Goal: Task Accomplishment & Management: Manage account settings

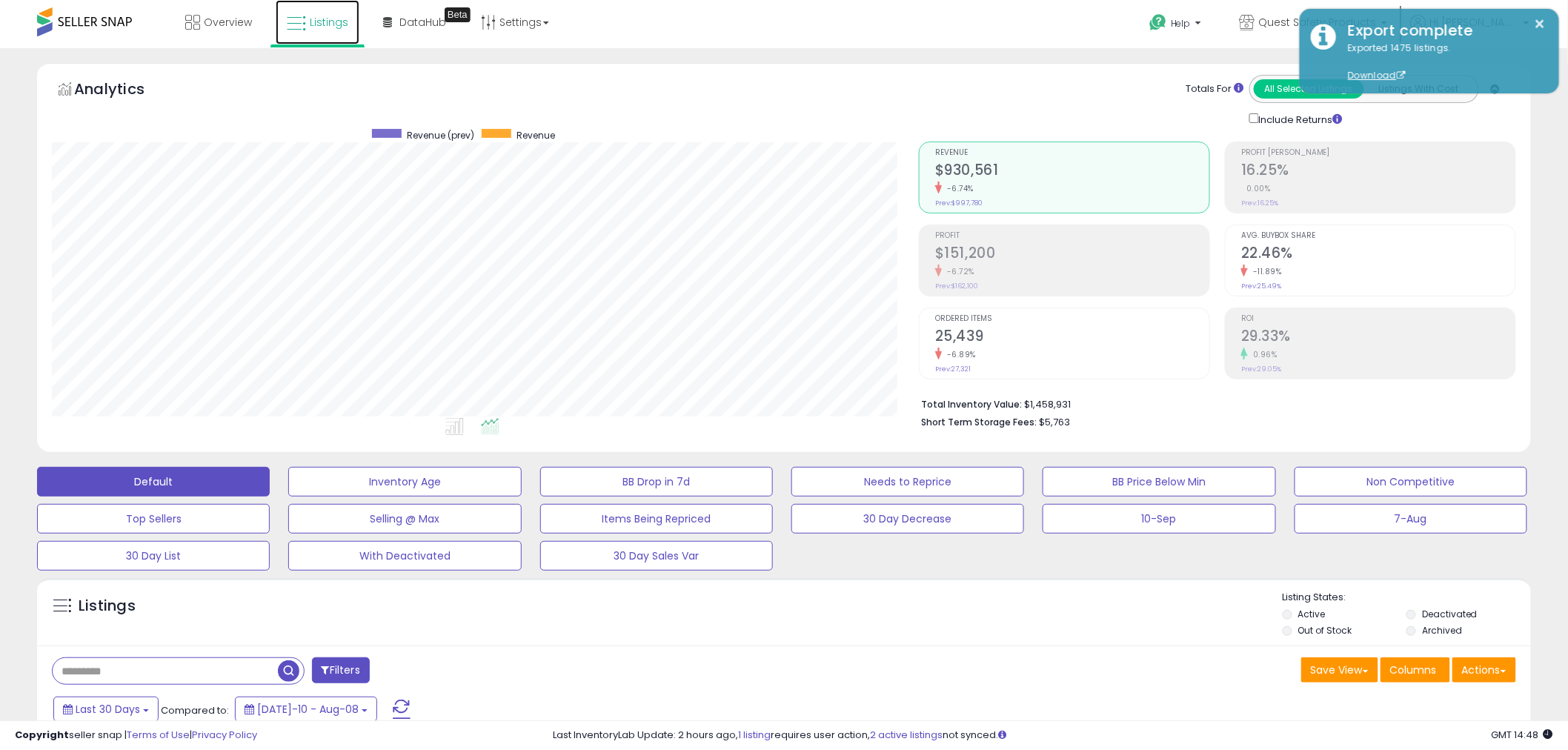
click at [308, 32] on link "Listings" at bounding box center [317, 22] width 84 height 45
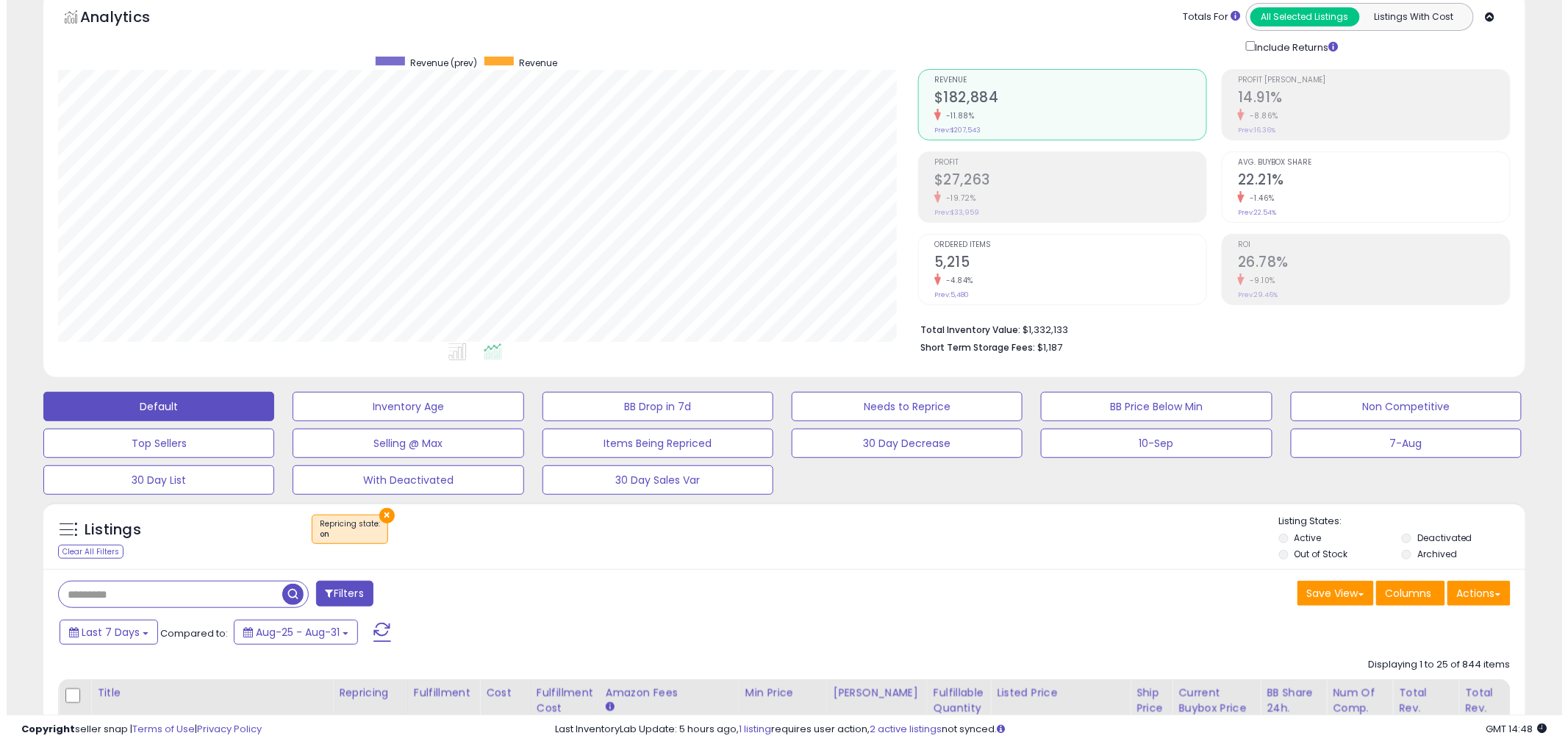
scroll to position [108, 0]
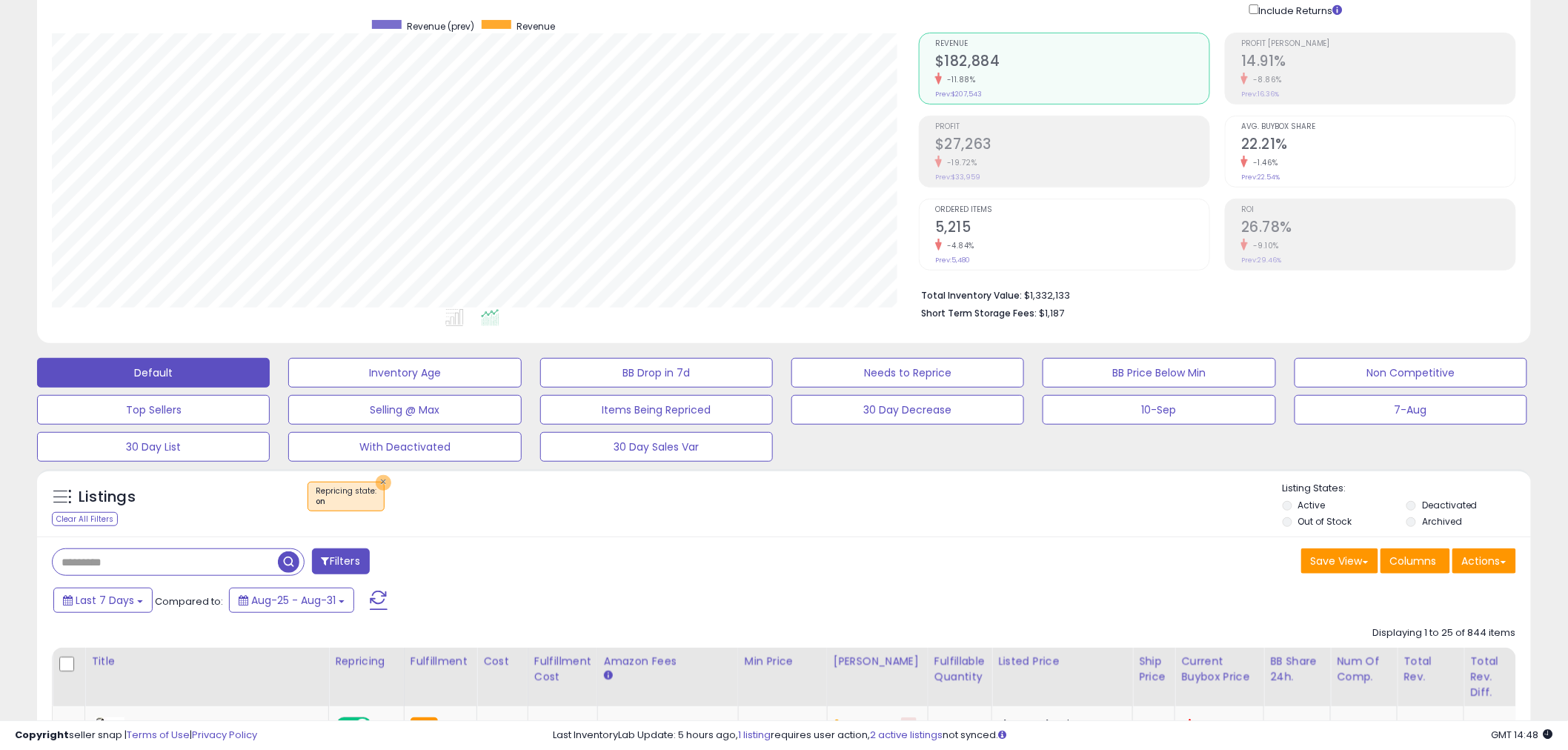
click at [383, 477] on button "×" at bounding box center [384, 482] width 16 height 16
click at [975, 153] on h2 "$31,285" at bounding box center [1072, 146] width 274 height 20
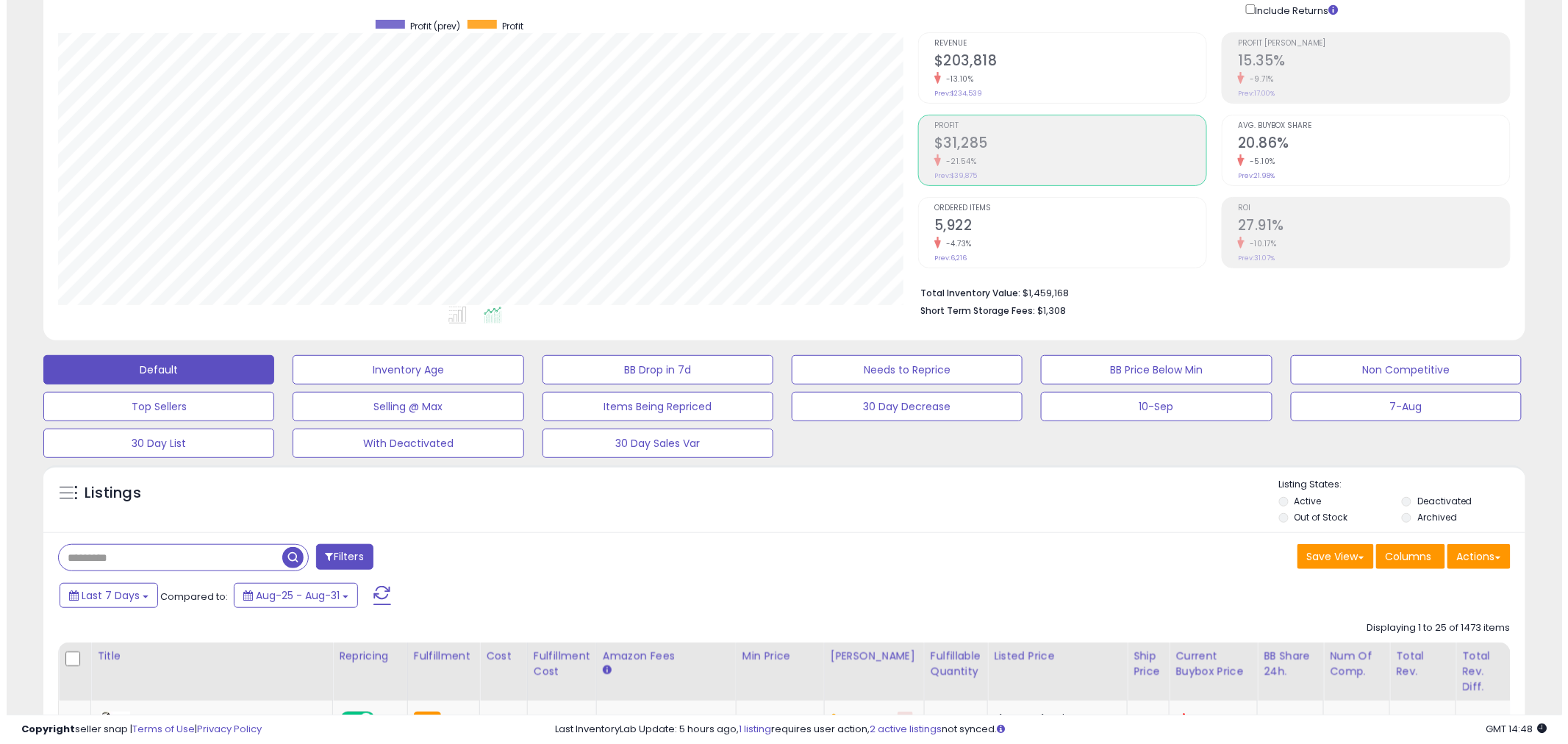
scroll to position [734563, 734312]
click at [1057, 68] on h2 "$203,818" at bounding box center [1063, 62] width 272 height 20
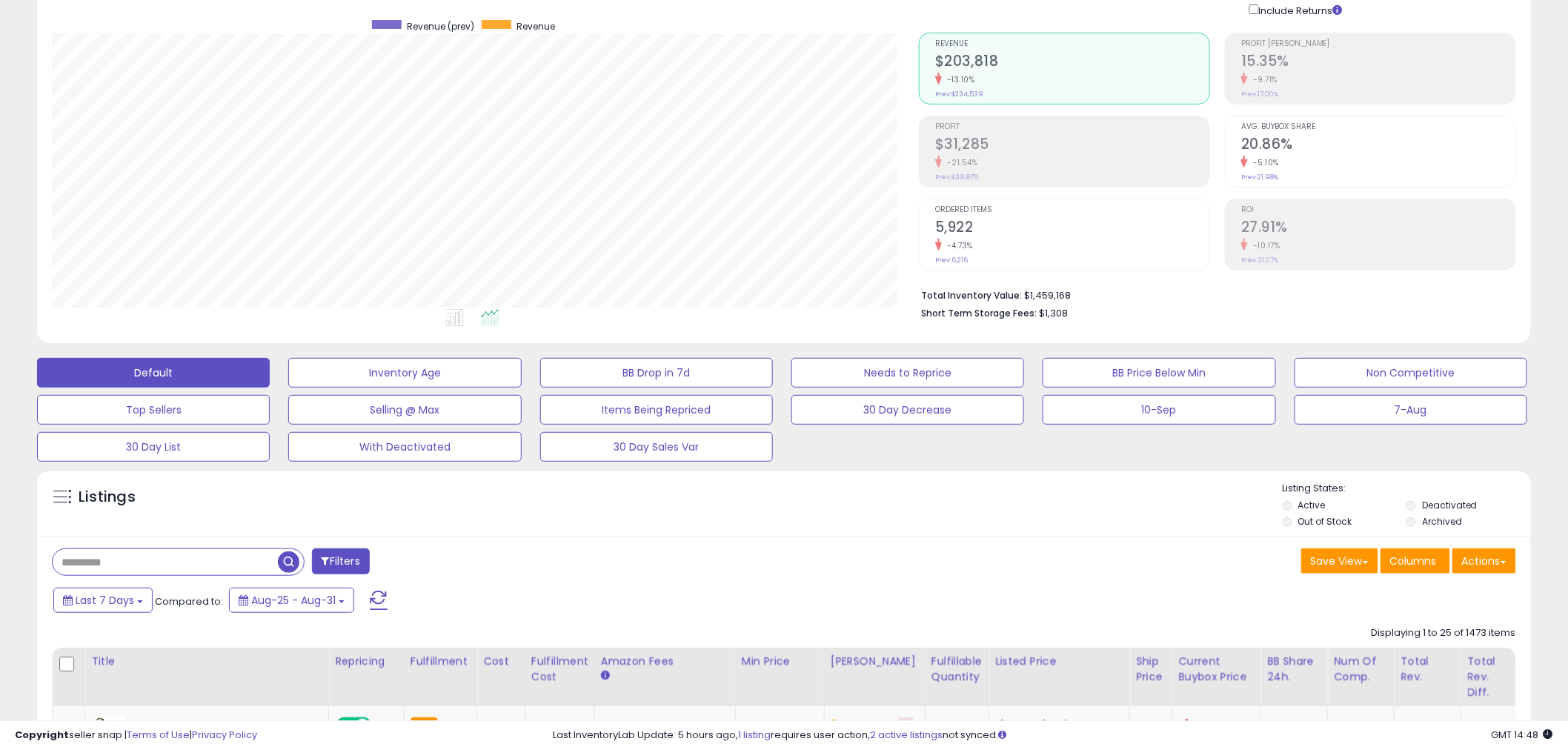
click at [1372, 85] on div "-9.71%" at bounding box center [1379, 79] width 274 height 14
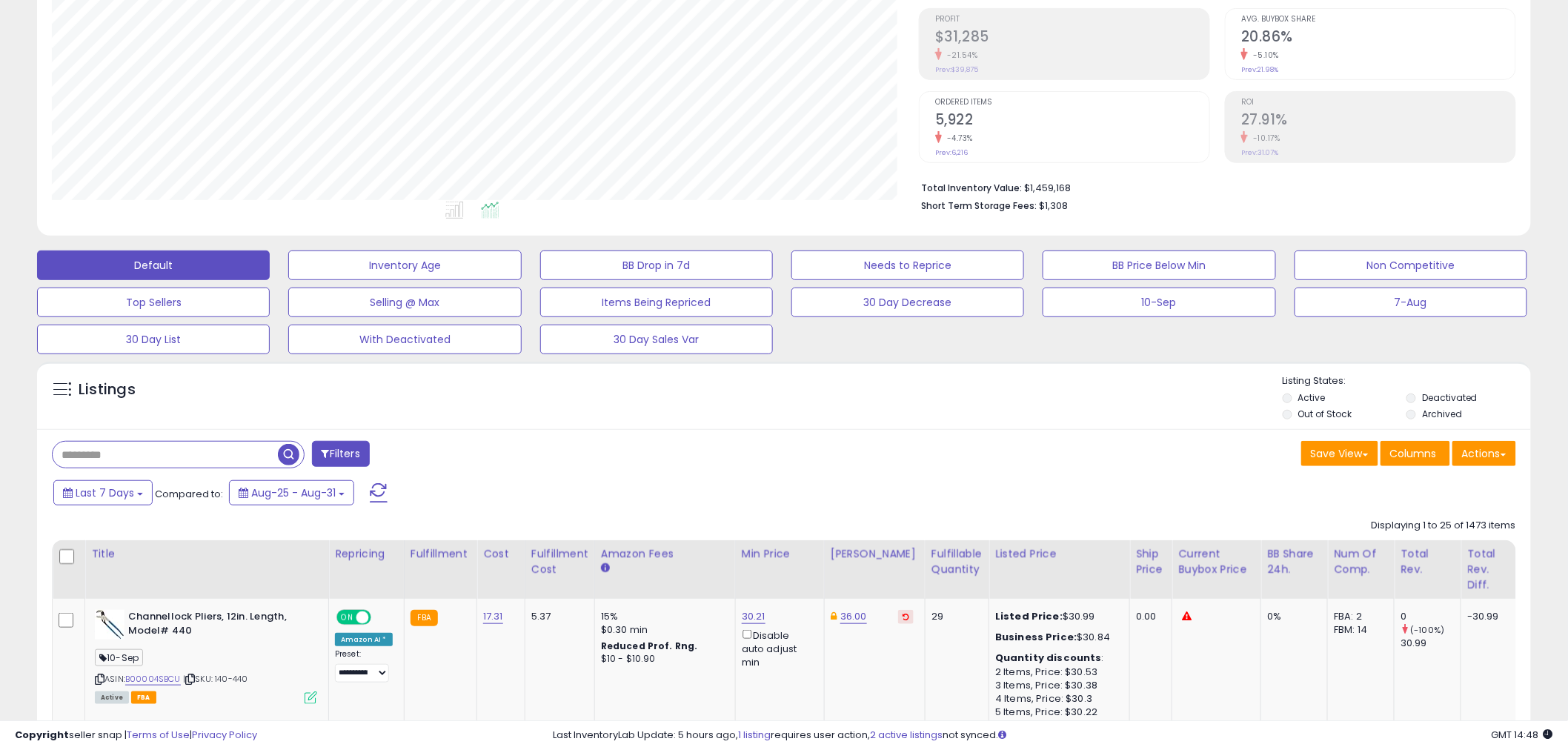
scroll to position [549, 0]
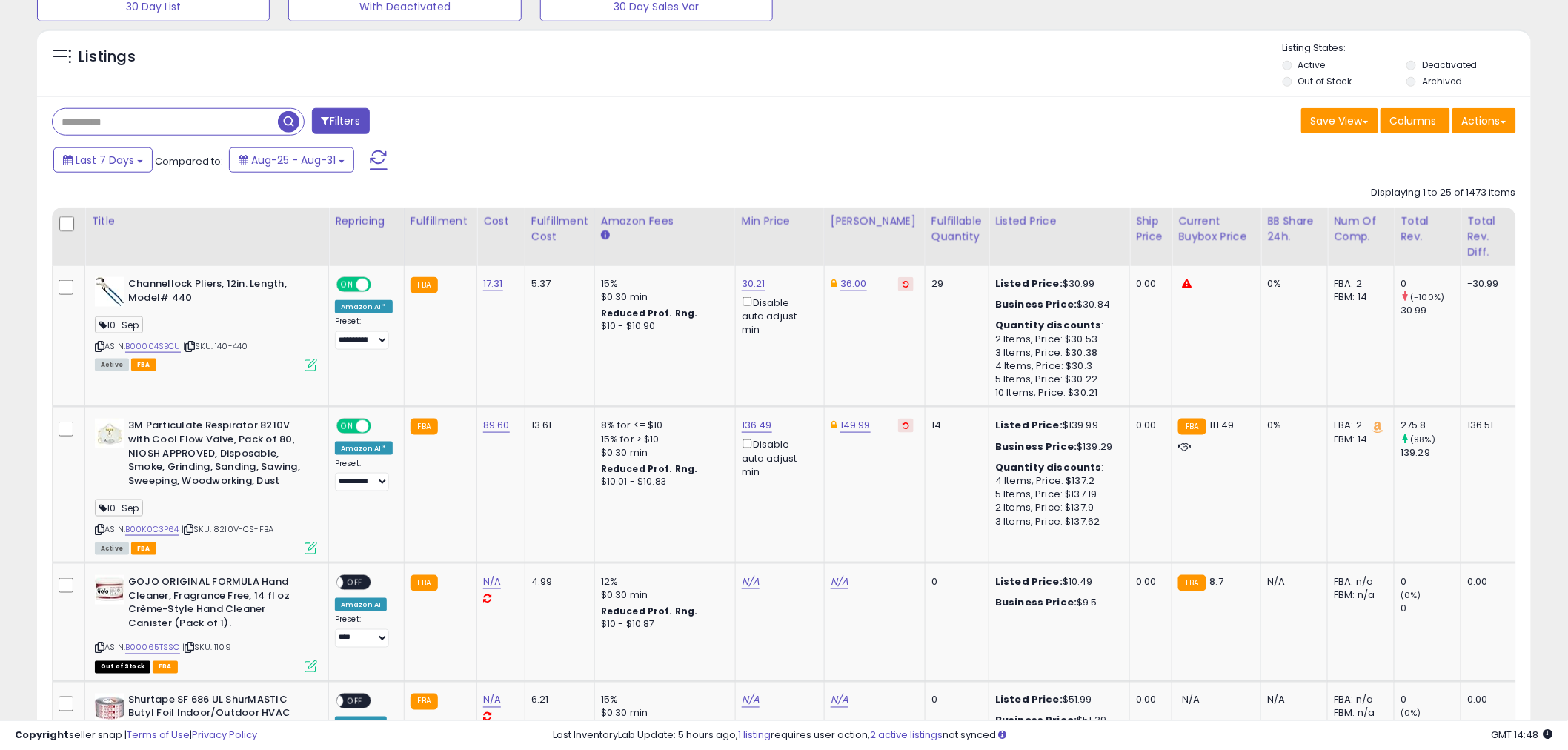
click at [248, 126] on input "text" at bounding box center [165, 121] width 225 height 26
paste input "******"
click at [433, 121] on span "button" at bounding box center [433, 121] width 21 height 21
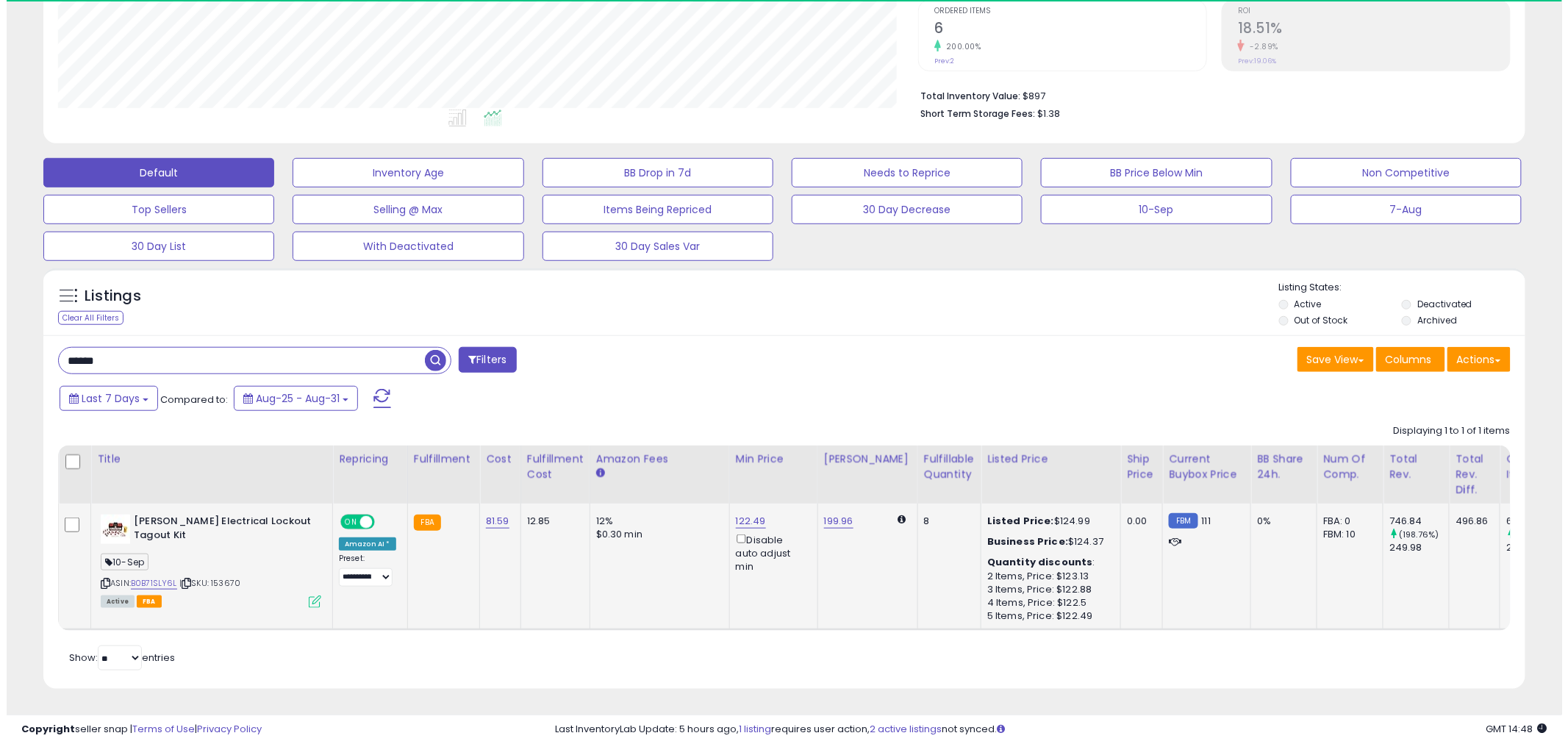
scroll to position [302, 860]
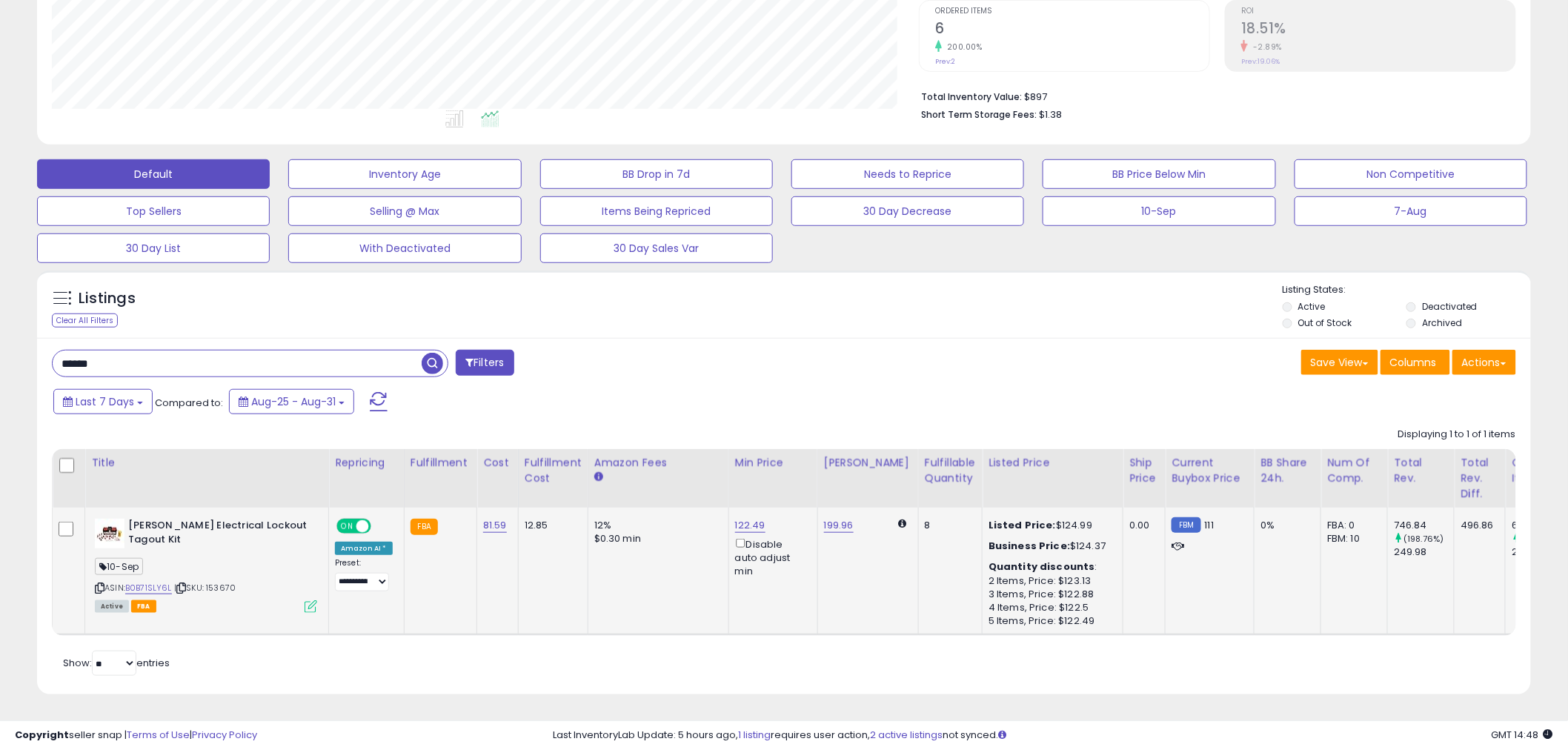
click at [309, 600] on icon at bounding box center [311, 606] width 13 height 13
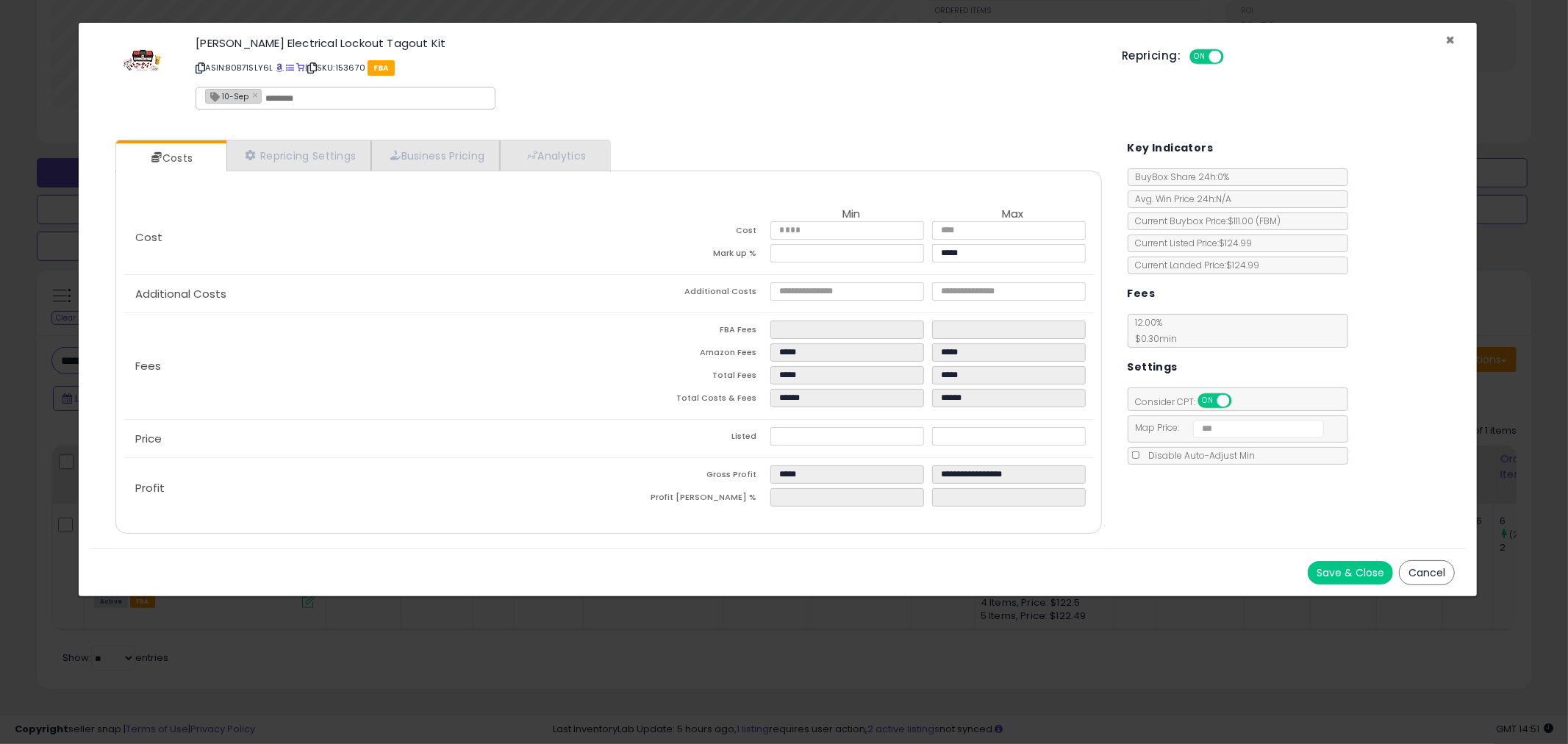
drag, startPoint x: 1452, startPoint y: 39, endPoint x: 1432, endPoint y: 49, distance: 22.4
click at [1452, 39] on span "×" at bounding box center [1450, 40] width 10 height 21
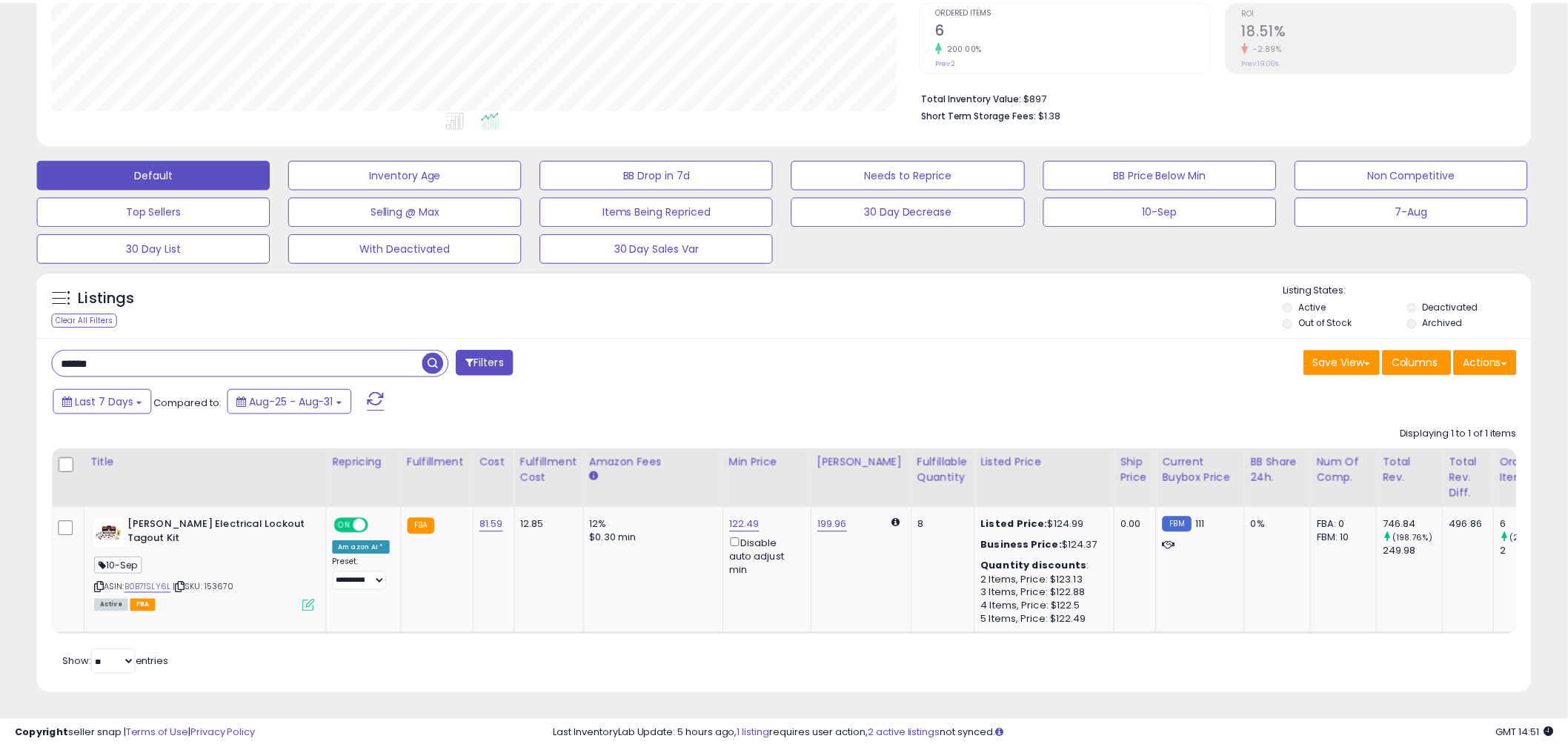
scroll to position [740487, 740322]
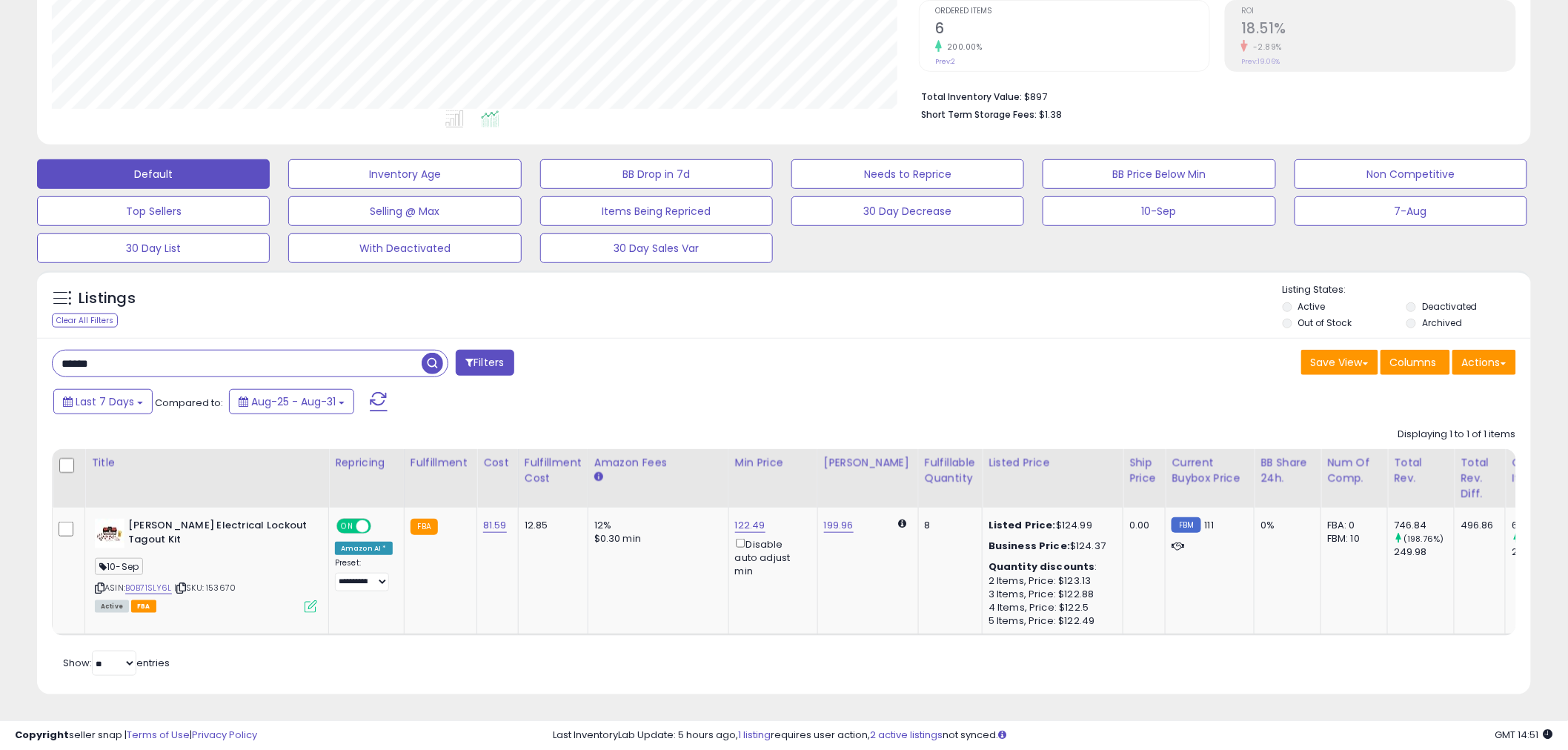
click at [350, 350] on input "******" at bounding box center [237, 363] width 369 height 26
paste input "**********"
click at [430, 352] on span "button" at bounding box center [433, 363] width 21 height 21
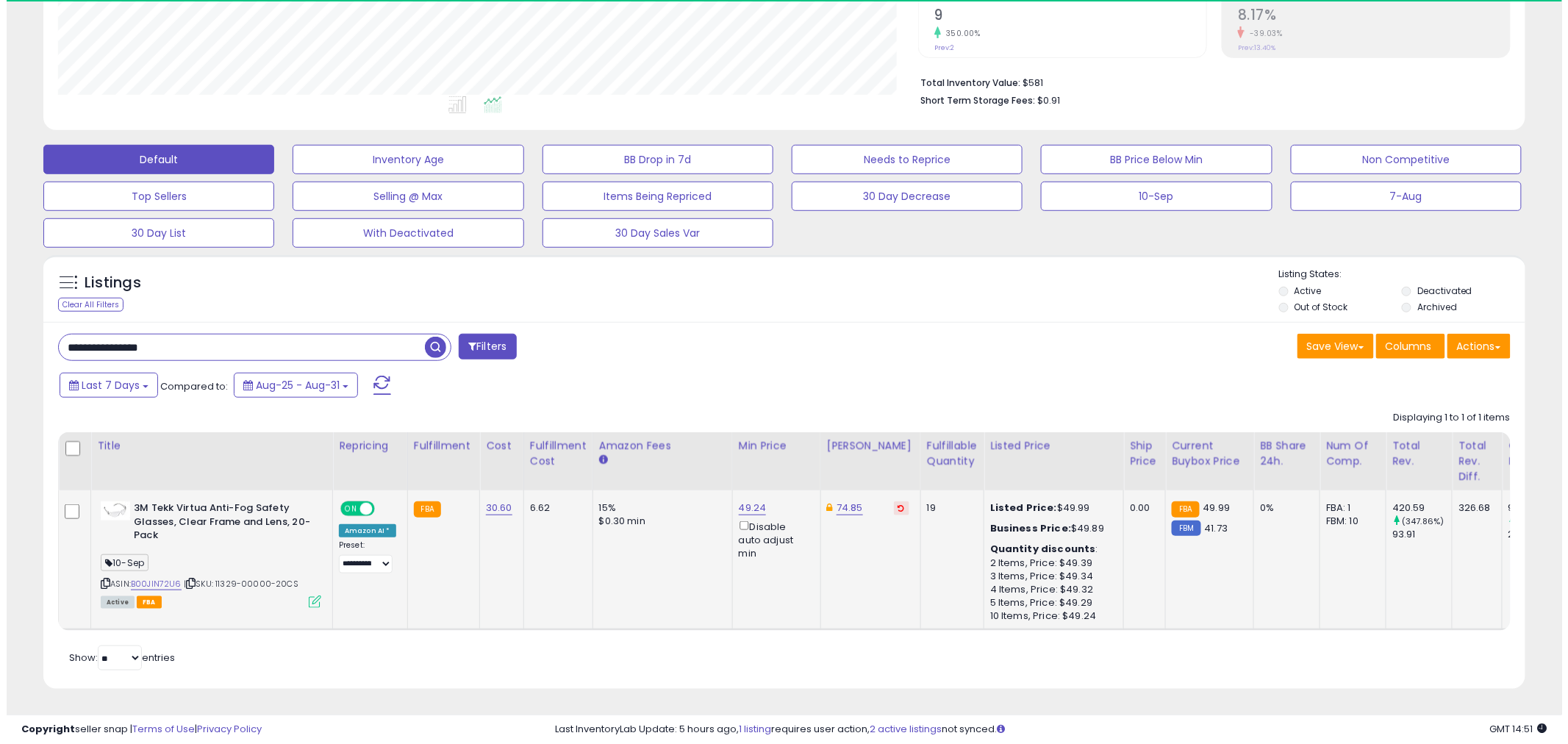
scroll to position [302, 860]
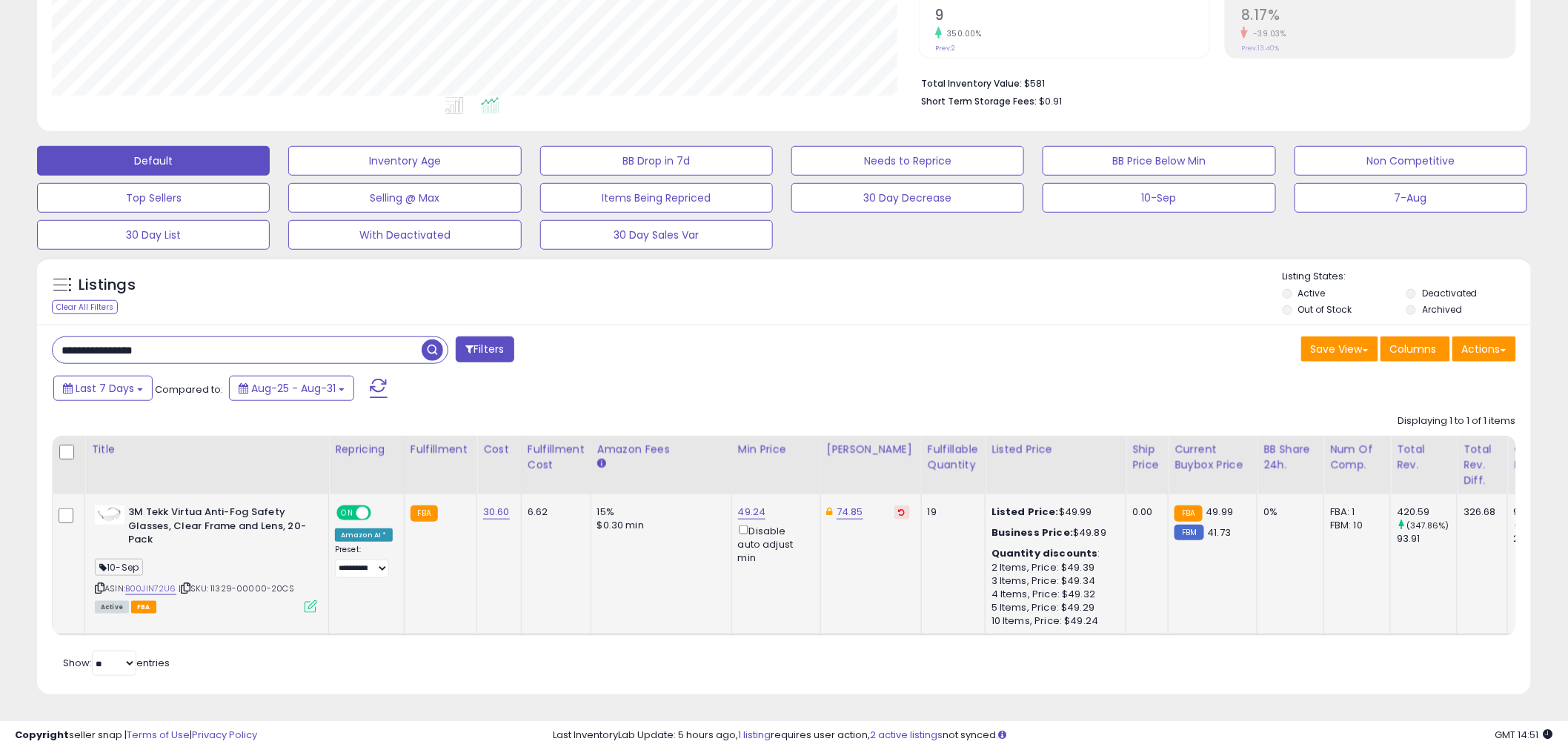
click at [316, 600] on icon at bounding box center [311, 606] width 13 height 13
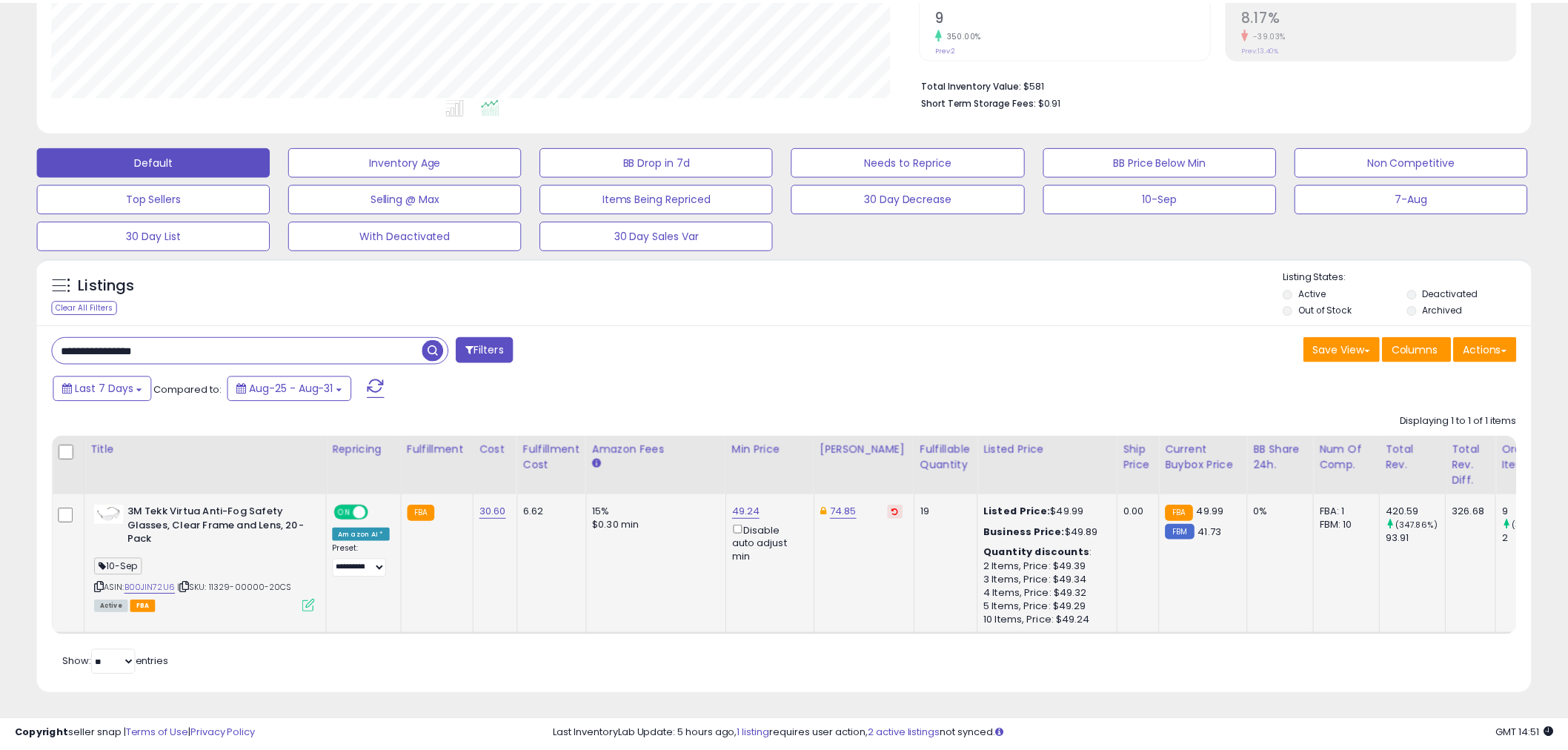
scroll to position [304, 875]
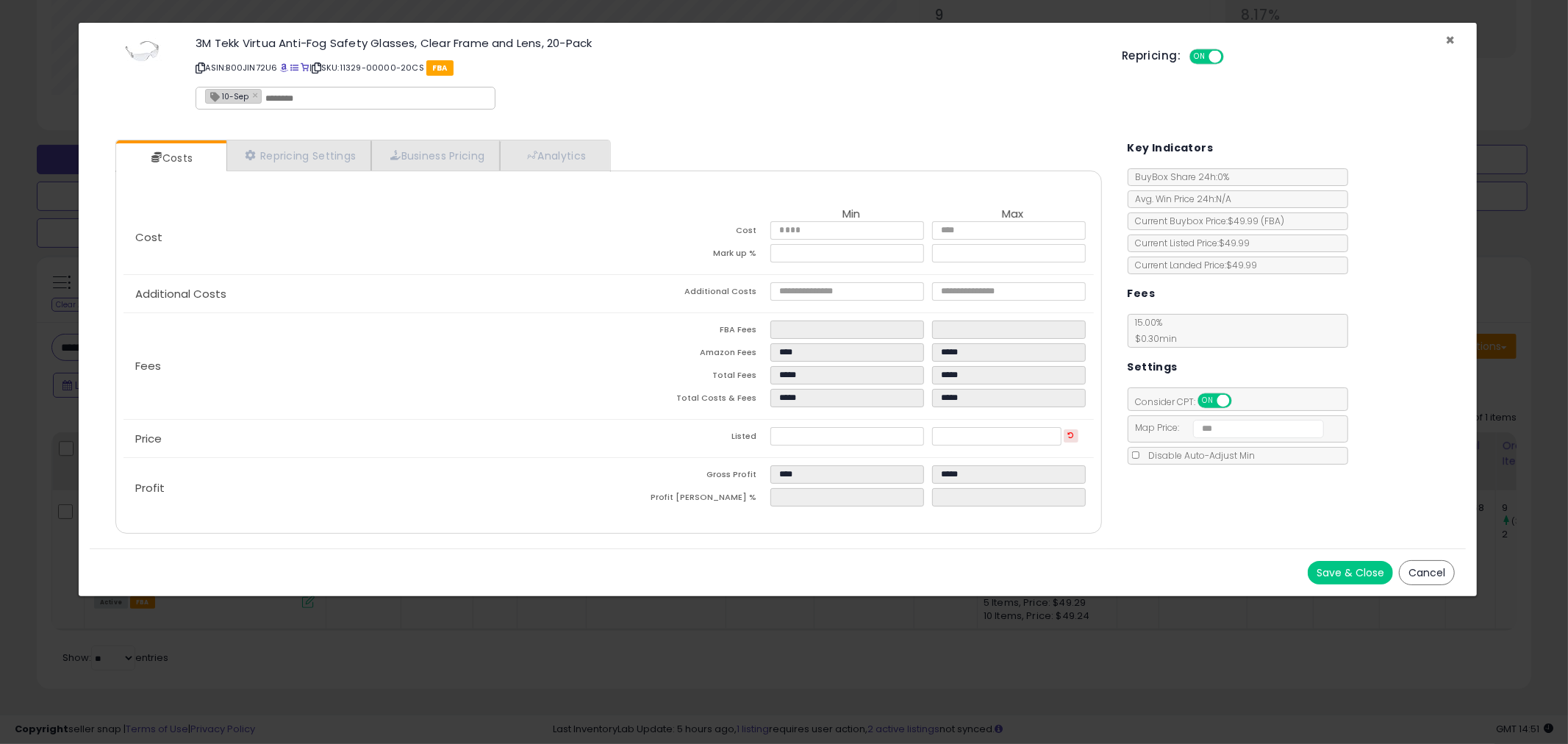
click at [1448, 37] on span "×" at bounding box center [1450, 40] width 10 height 21
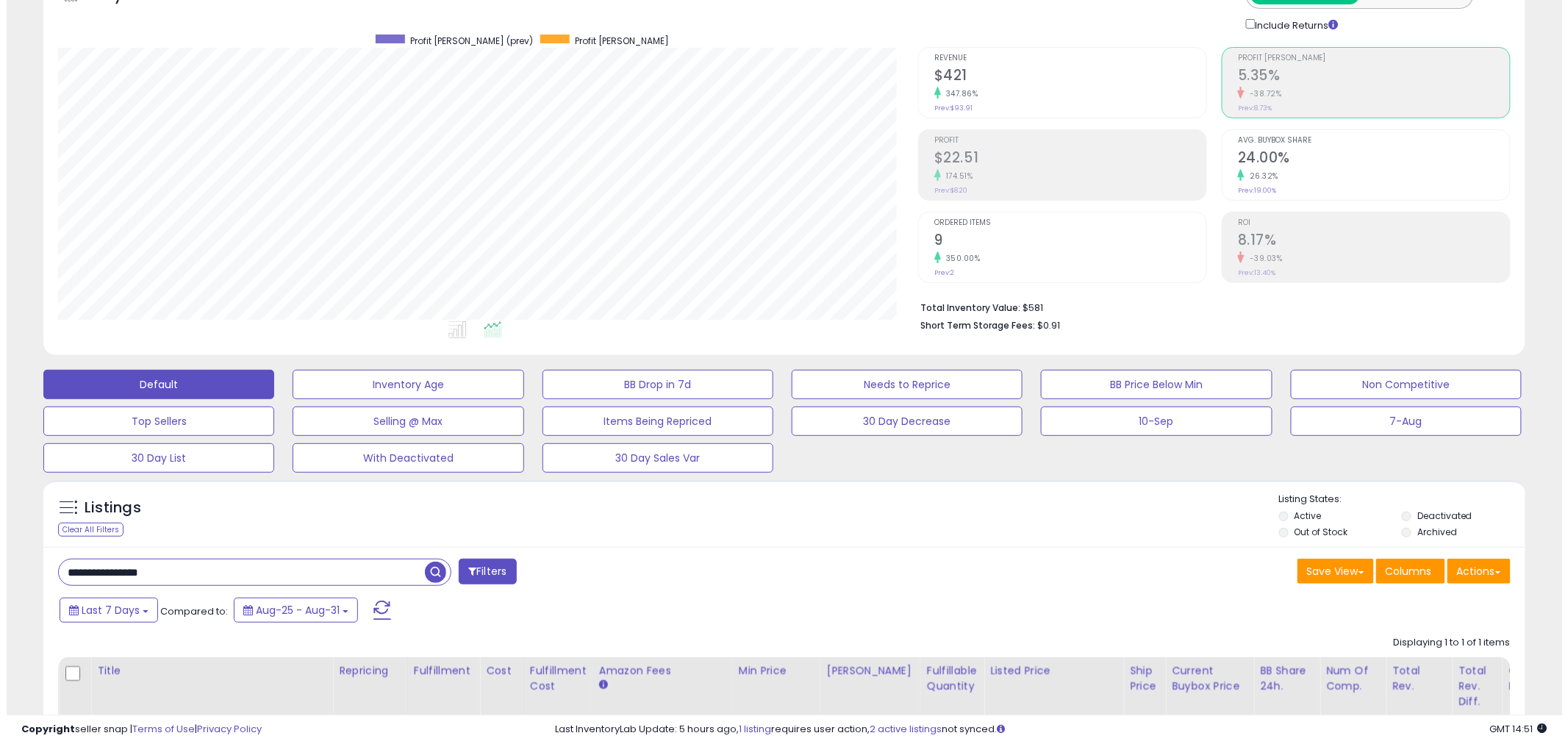
scroll to position [4, 0]
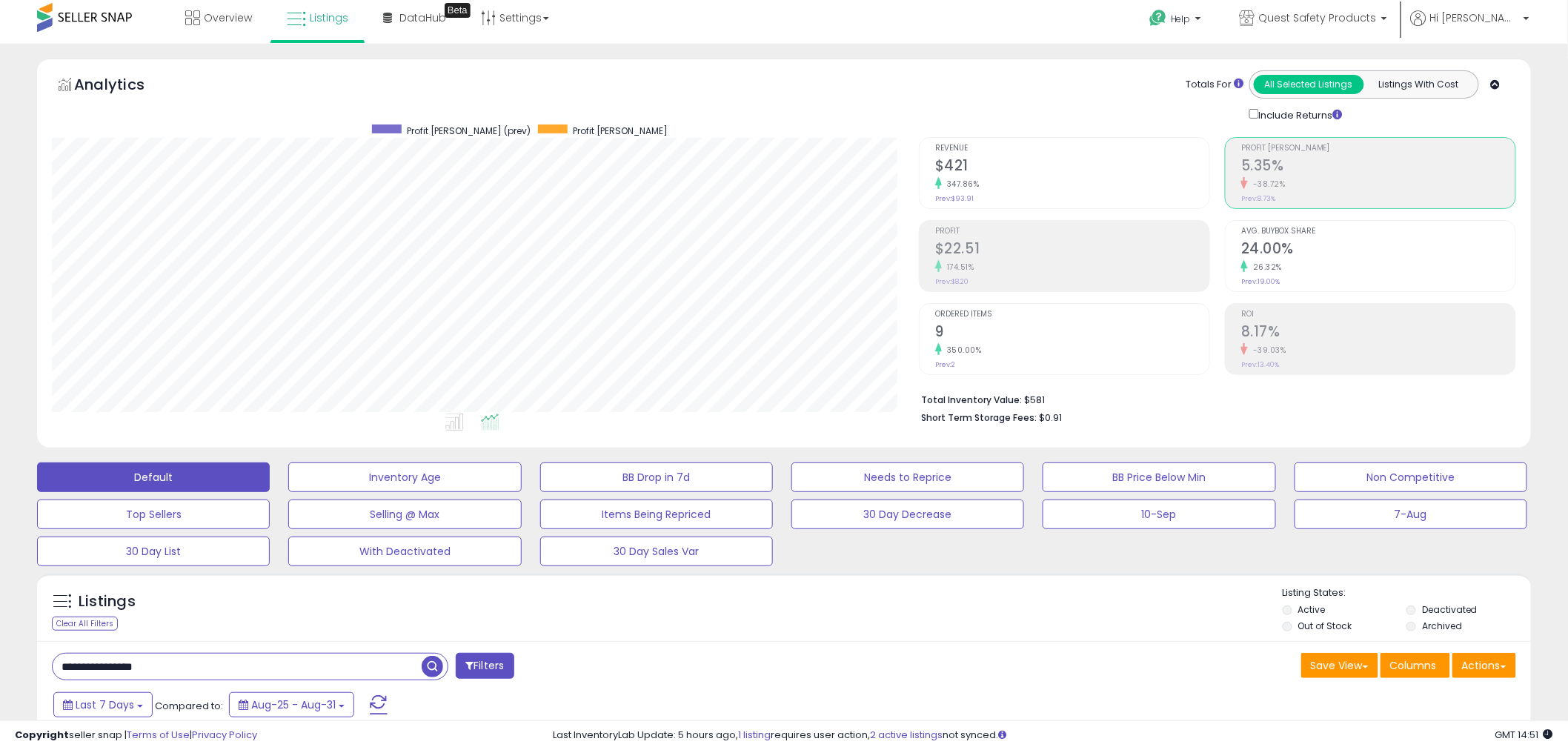
click at [1006, 300] on ul "Revenue $421 347.86% Prev: $93.91 Profit $22.51" at bounding box center [1064, 256] width 291 height 238
click at [1014, 327] on h2 "9" at bounding box center [1072, 333] width 274 height 20
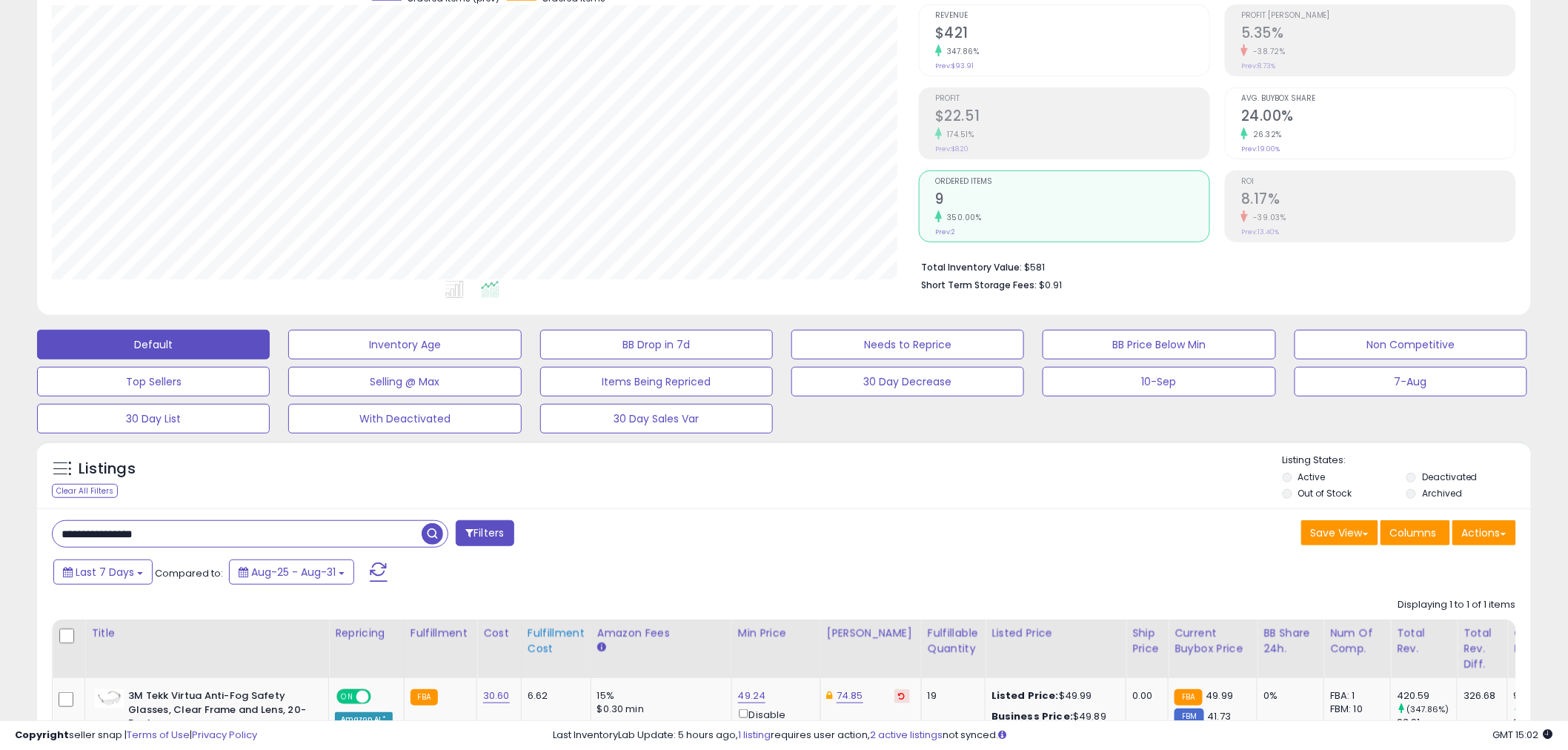
scroll to position [224, 0]
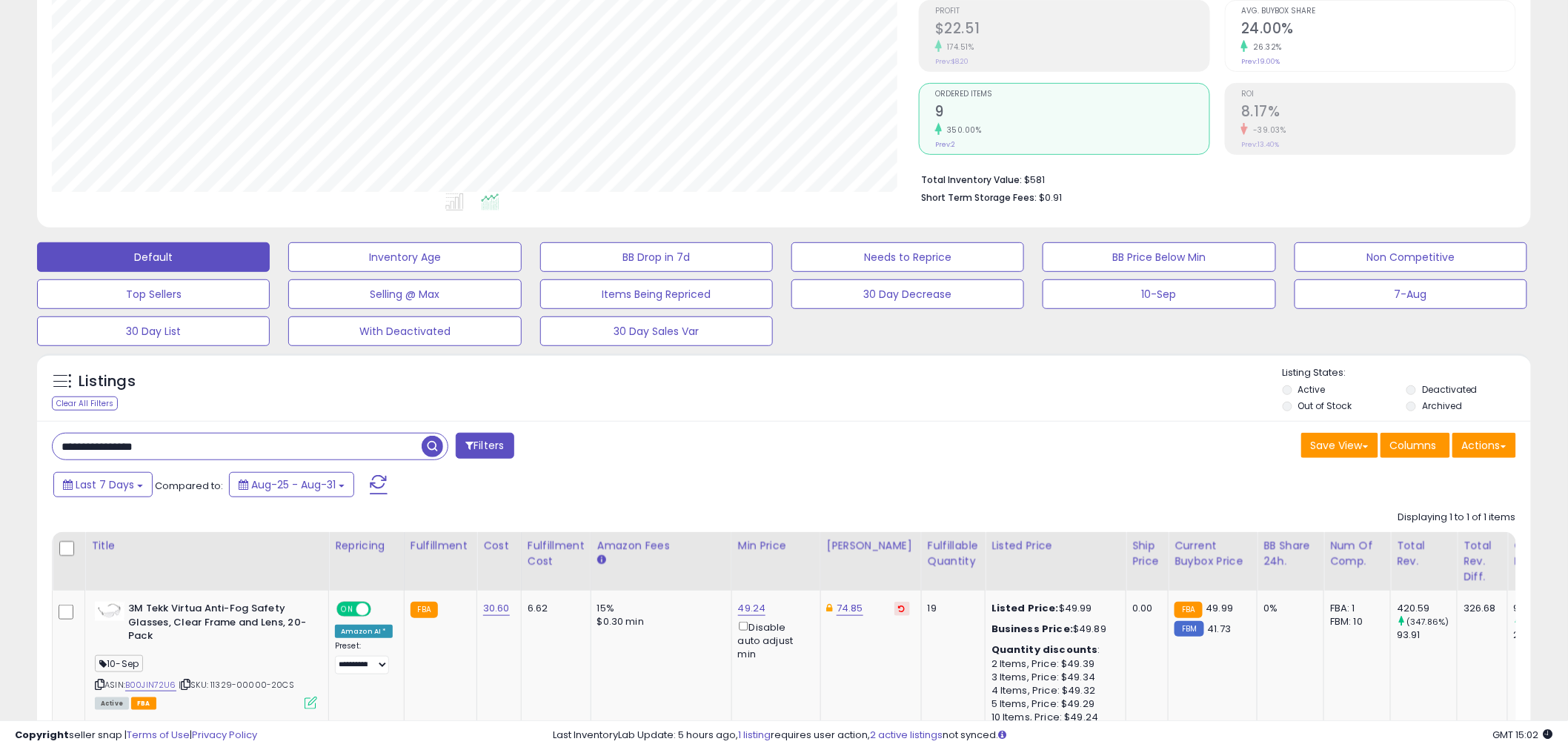
drag, startPoint x: 420, startPoint y: 469, endPoint x: 405, endPoint y: 453, distance: 21.9
click at [420, 469] on div "**********" at bounding box center [784, 606] width 1494 height 370
click at [404, 453] on input "**********" at bounding box center [237, 446] width 369 height 26
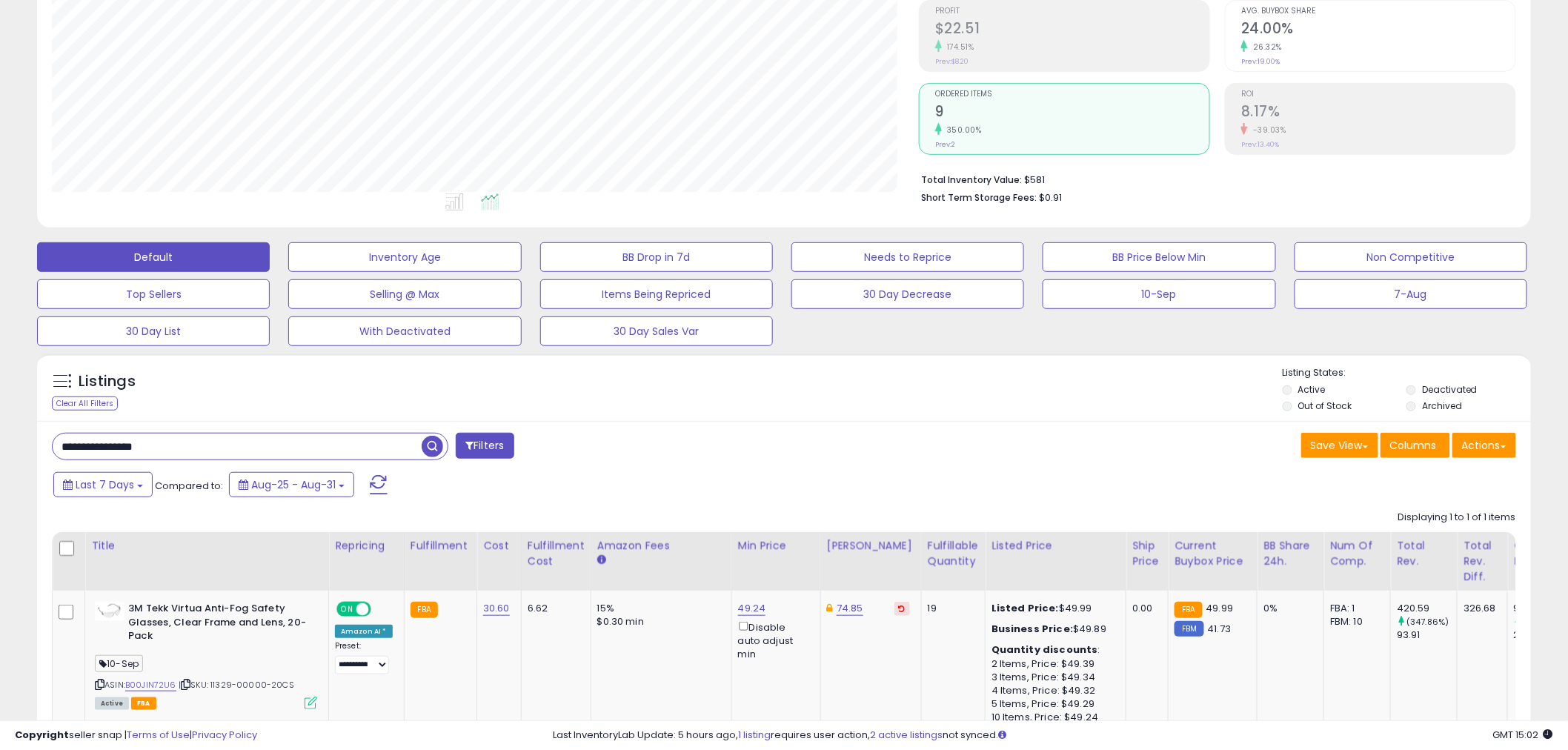
paste input "text"
type input "********"
click at [435, 449] on span "button" at bounding box center [433, 446] width 21 height 21
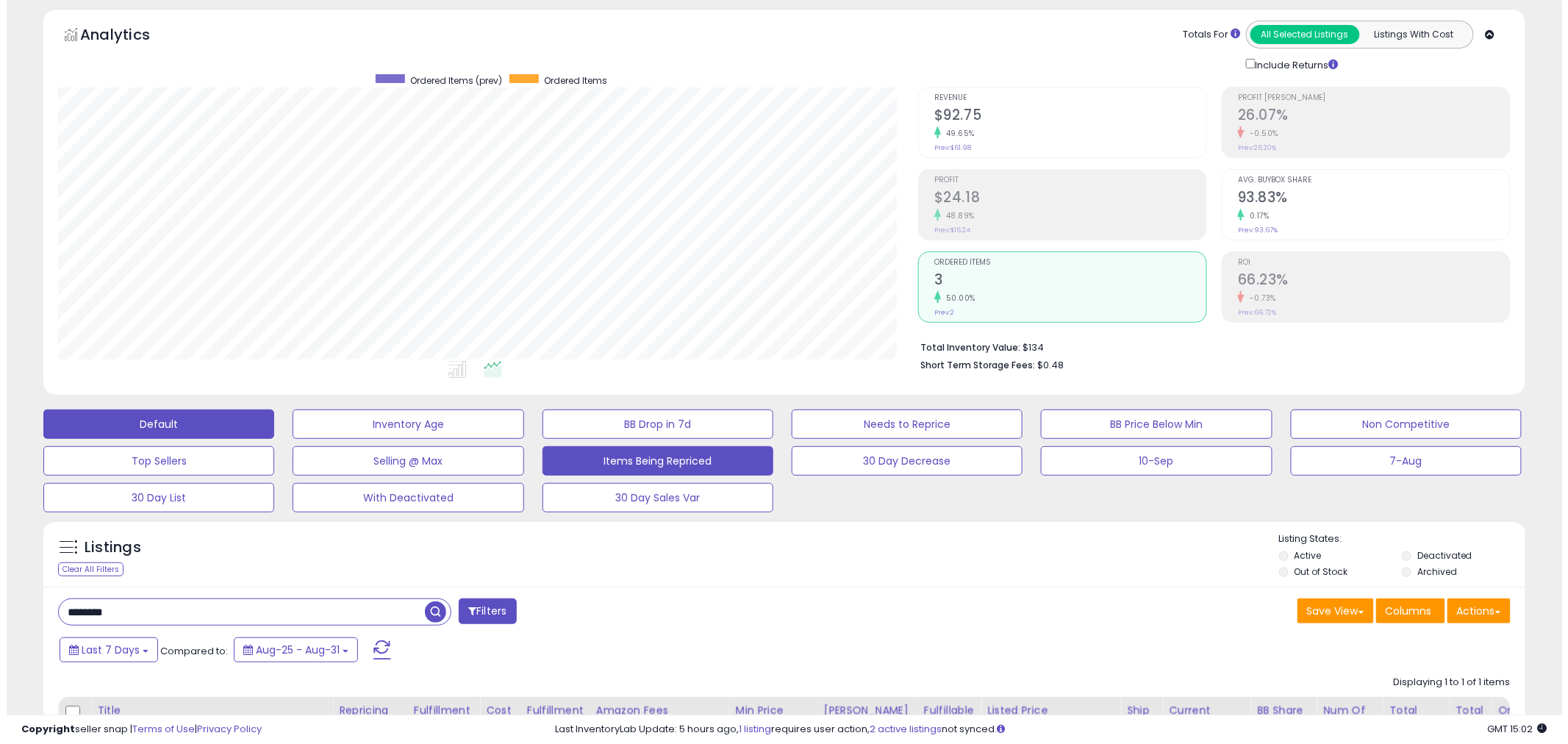
scroll to position [4, 0]
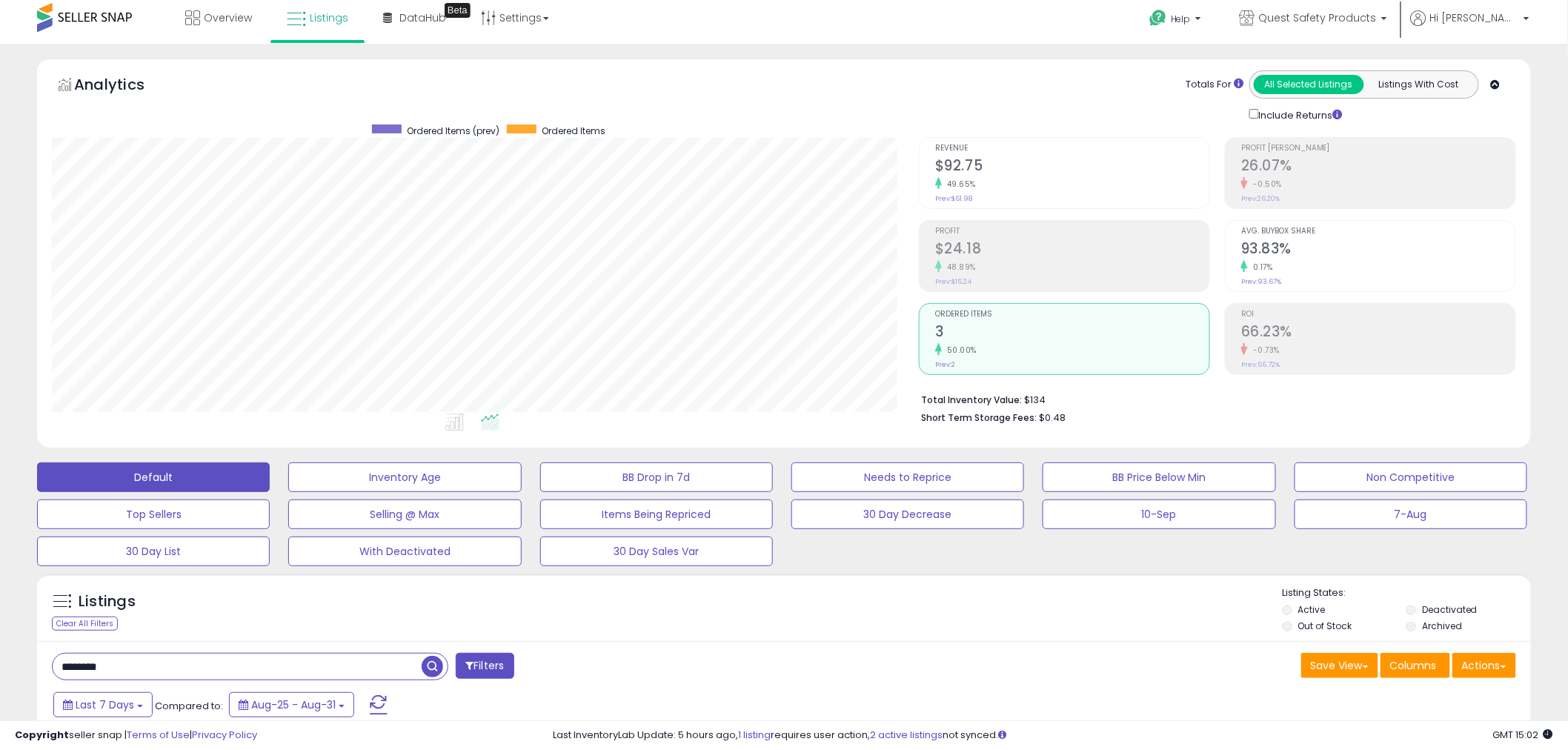
click at [1425, 168] on h2 "26.07%" at bounding box center [1379, 167] width 274 height 20
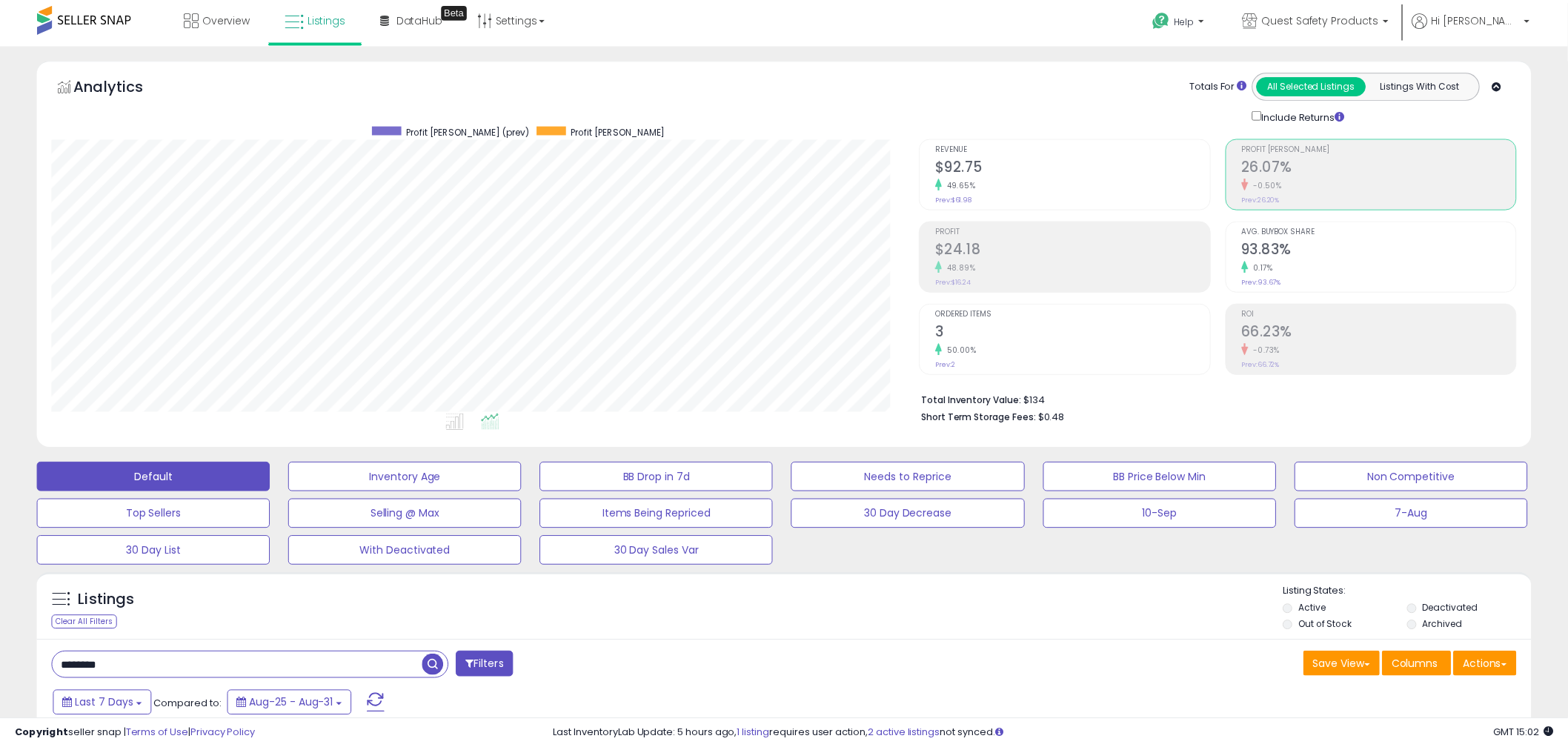
scroll to position [740487, 740322]
